Goal: Task Accomplishment & Management: Complete application form

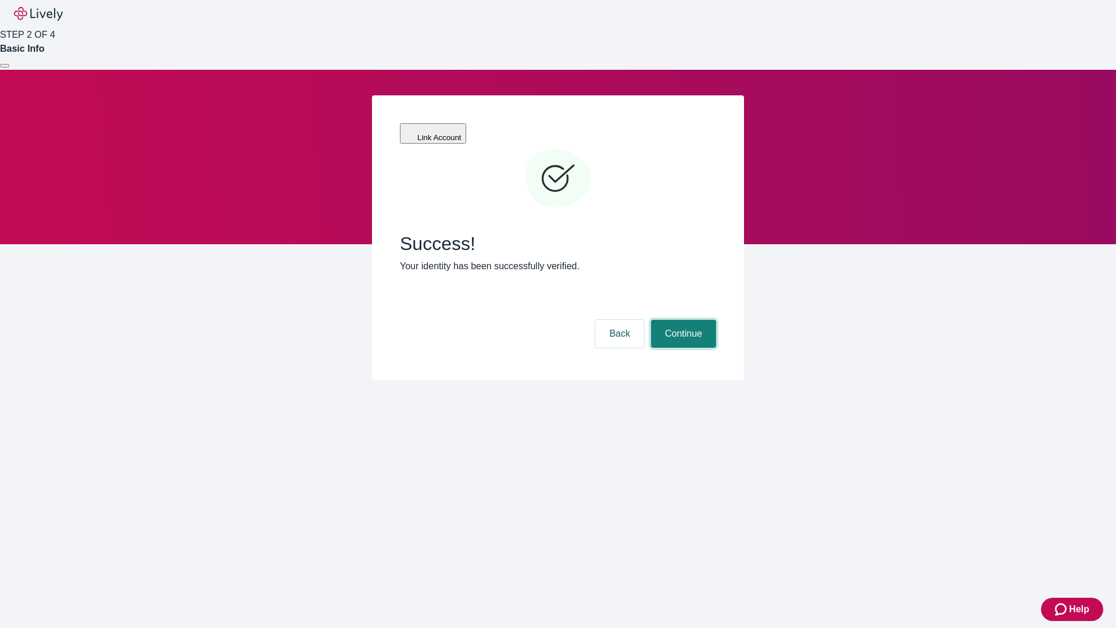
click at [682, 320] on button "Continue" at bounding box center [683, 334] width 65 height 28
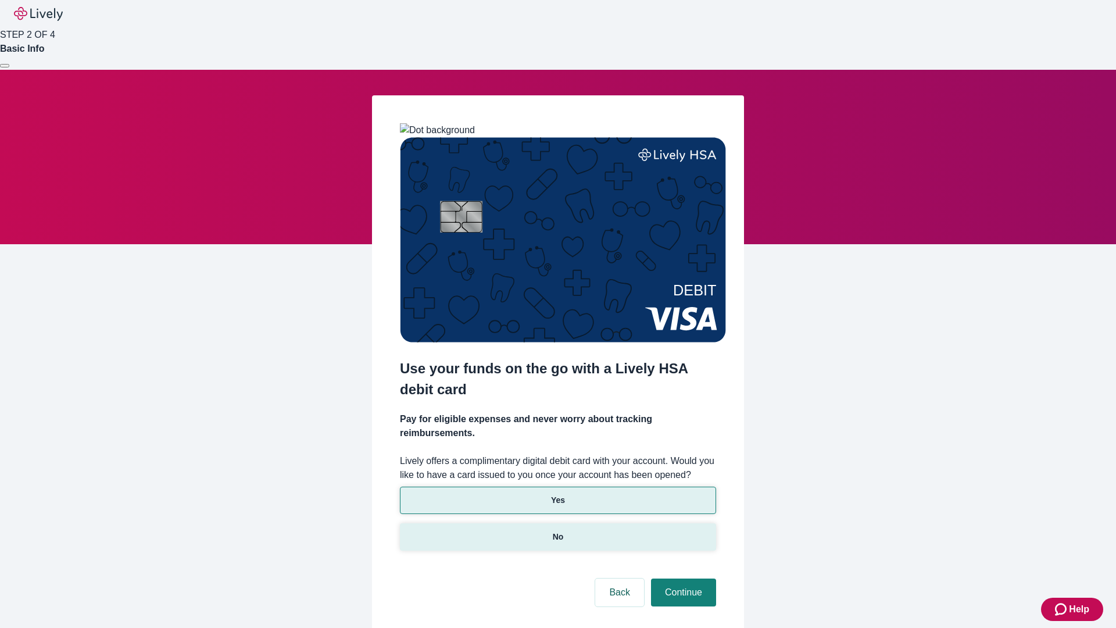
click at [557, 531] on p "No" at bounding box center [558, 537] width 11 height 12
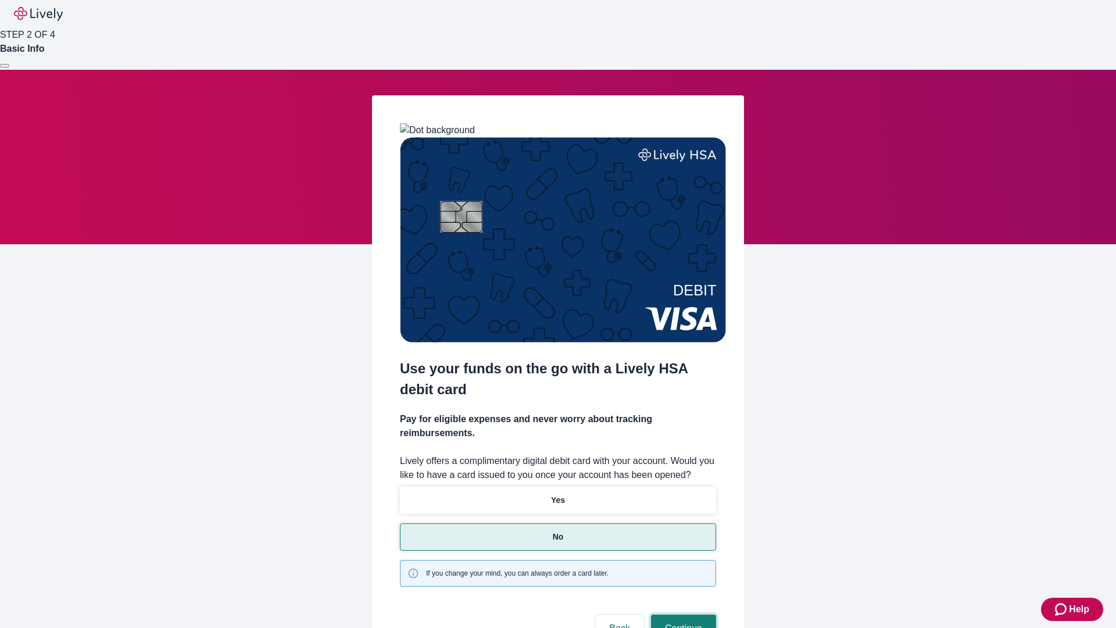
click at [682, 614] on button "Continue" at bounding box center [683, 628] width 65 height 28
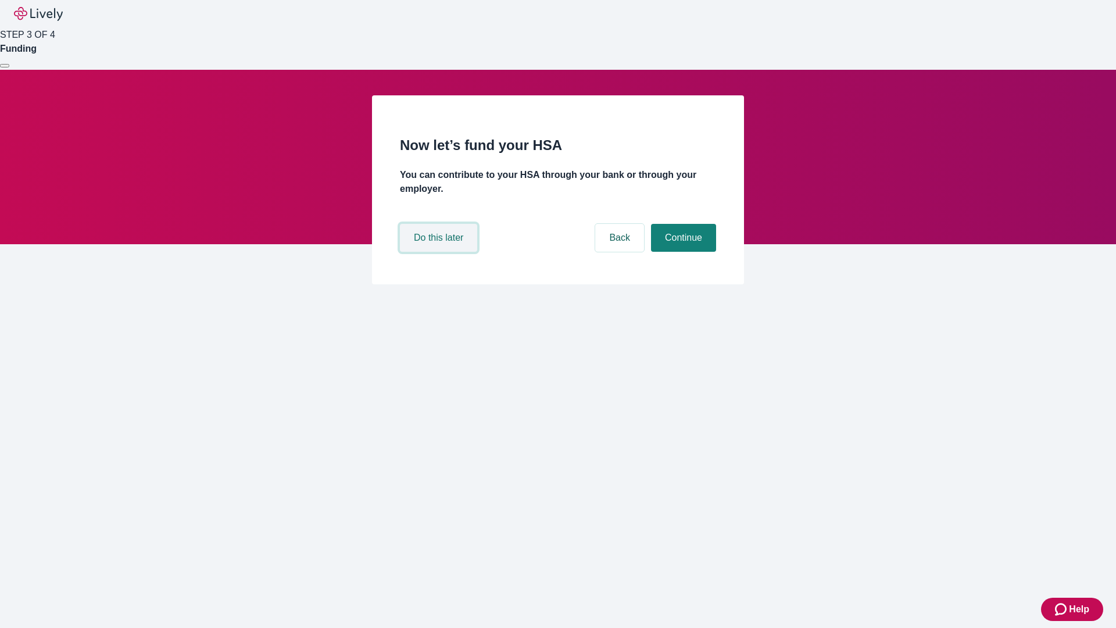
click at [440, 252] on button "Do this later" at bounding box center [438, 238] width 77 height 28
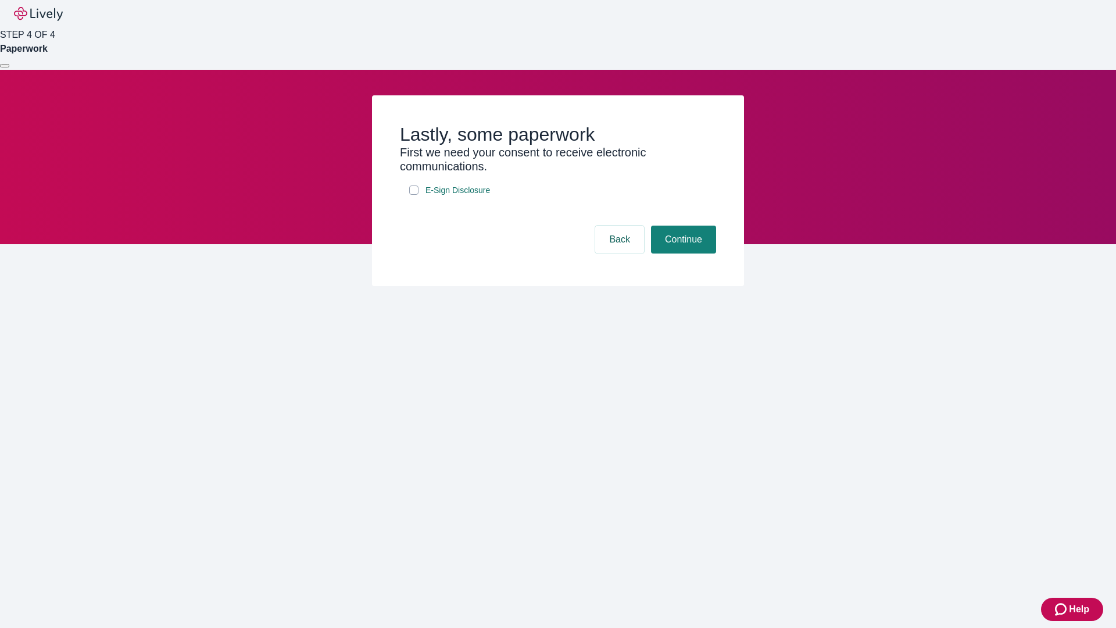
click at [414, 195] on input "E-Sign Disclosure" at bounding box center [413, 189] width 9 height 9
checkbox input "true"
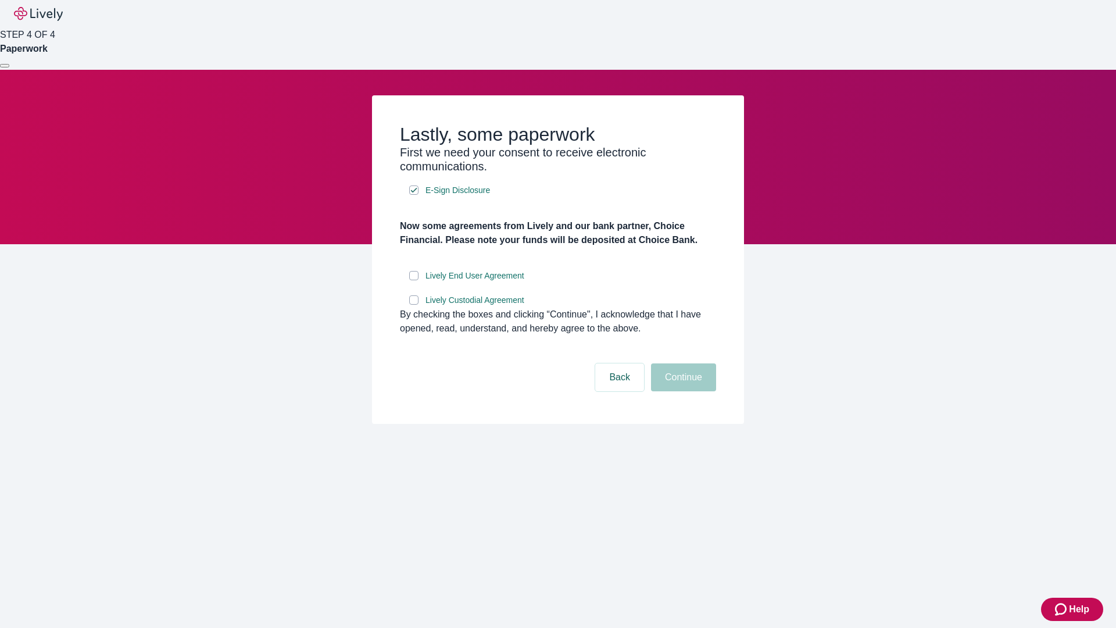
click at [414, 280] on input "Lively End User Agreement" at bounding box center [413, 275] width 9 height 9
checkbox input "true"
click at [414, 305] on input "Lively Custodial Agreement" at bounding box center [413, 299] width 9 height 9
checkbox input "true"
click at [682, 391] on button "Continue" at bounding box center [683, 377] width 65 height 28
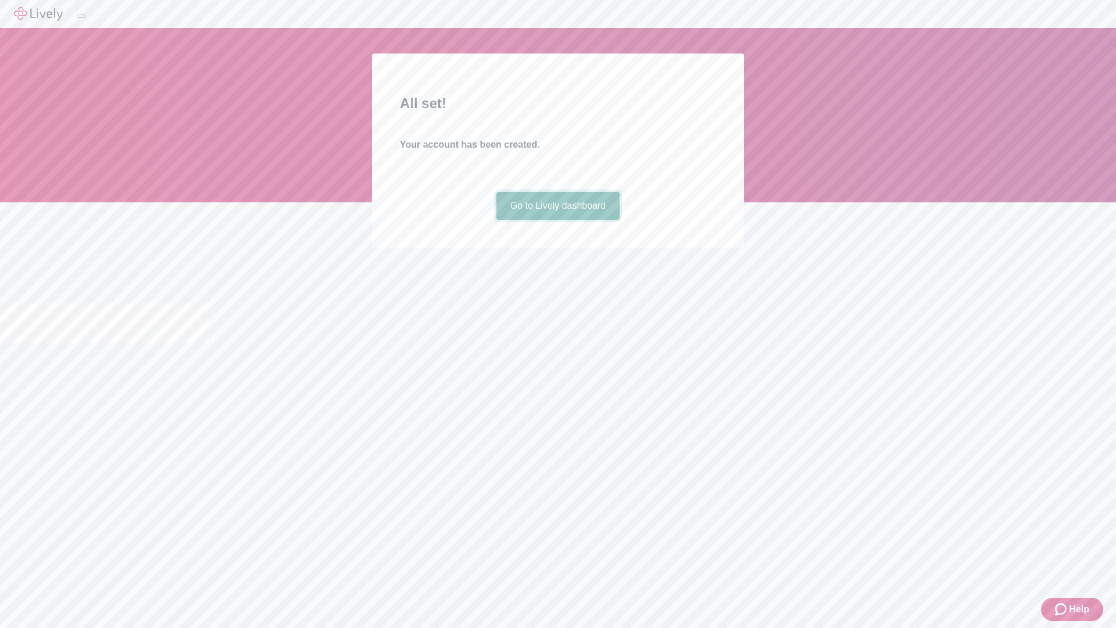
click at [557, 220] on link "Go to Lively dashboard" at bounding box center [558, 206] width 124 height 28
